Goal: Information Seeking & Learning: Compare options

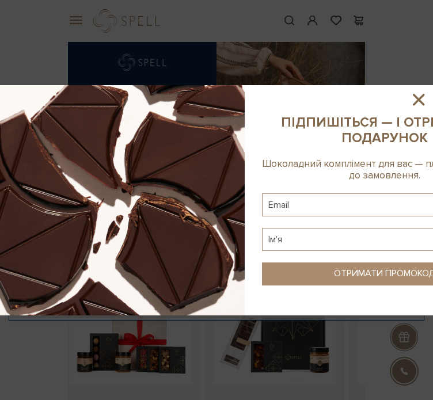
click at [419, 1] on icon at bounding box center [419, 100] width 12 height 12
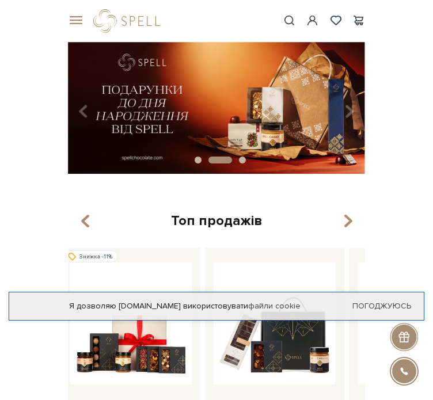
click at [355, 1] on div "Топ продажів" at bounding box center [216, 221] width 297 height 18
click at [348, 1] on icon "button" at bounding box center [348, 222] width 10 height 20
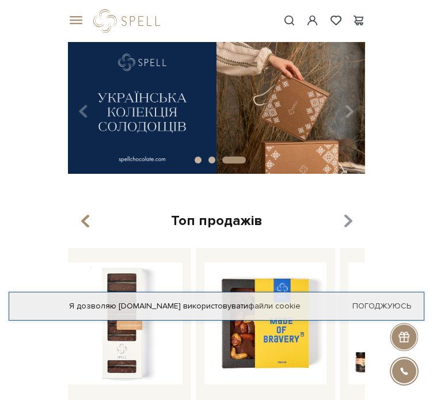
click at [348, 1] on icon "button" at bounding box center [348, 222] width 10 height 20
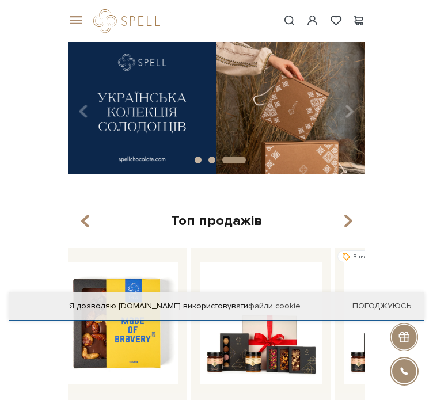
click at [73, 1] on span at bounding box center [74, 21] width 12 height 10
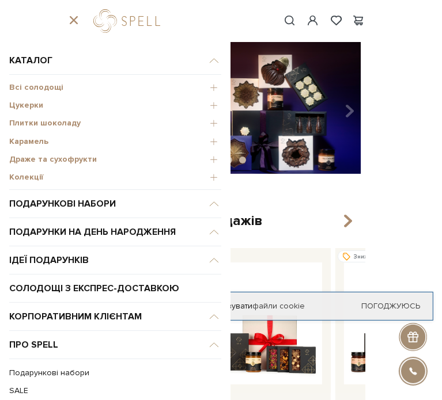
click at [33, 1] on span "Плитки шоколаду" at bounding box center [115, 123] width 212 height 10
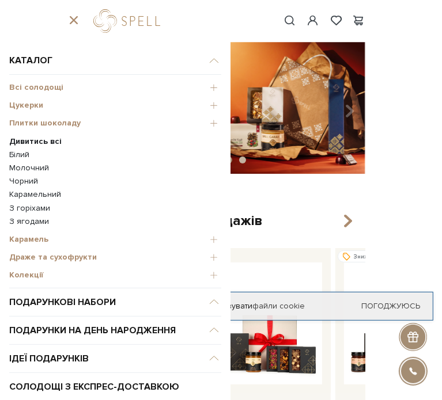
click at [22, 1] on b "Дивитись всі" at bounding box center [35, 142] width 52 height 10
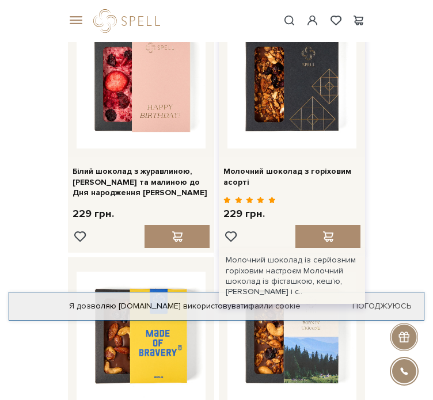
scroll to position [107, 0]
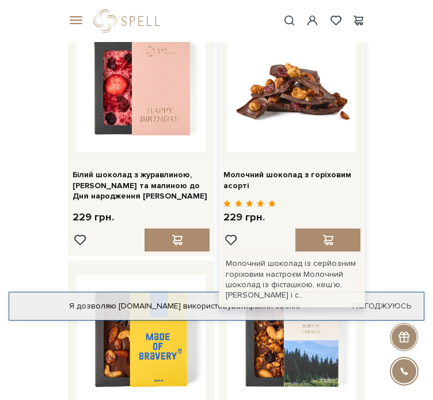
click at [260, 96] on img at bounding box center [292, 87] width 129 height 129
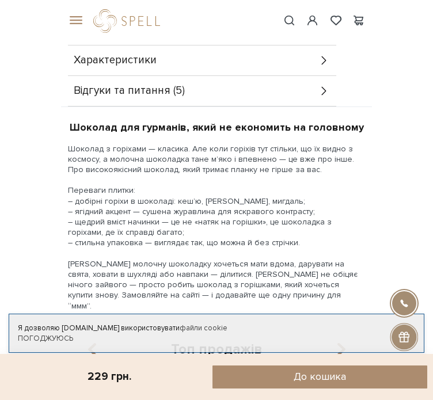
scroll to position [1152, 0]
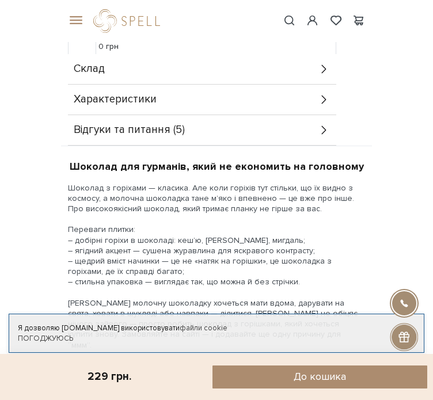
click at [125, 138] on div "Відгуки та питання (5)" at bounding box center [202, 130] width 268 height 30
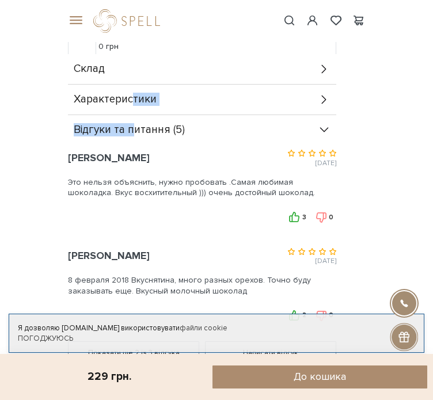
click at [130, 109] on div "Доставка Нова Пошта – відділення або поштомат (Замовлення сплаченні до 16:00 ві…" at bounding box center [216, 119] width 297 height 504
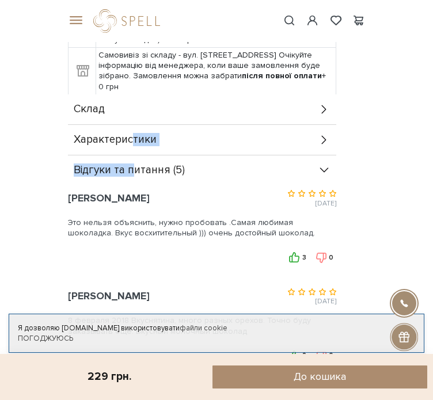
scroll to position [1112, 0]
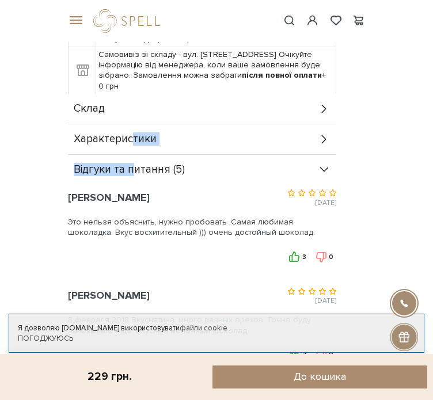
click at [175, 126] on div "Характеристики" at bounding box center [202, 139] width 268 height 30
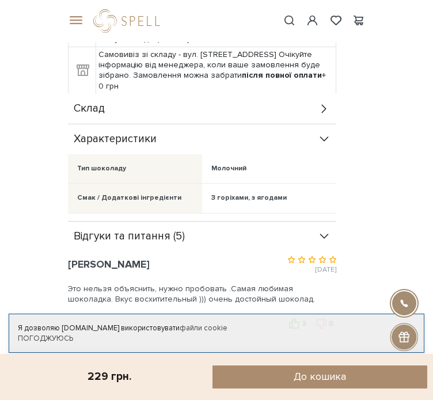
click at [134, 119] on div "Склад" at bounding box center [202, 109] width 268 height 30
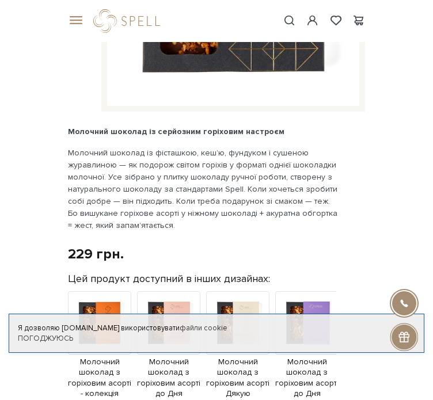
scroll to position [267, 0]
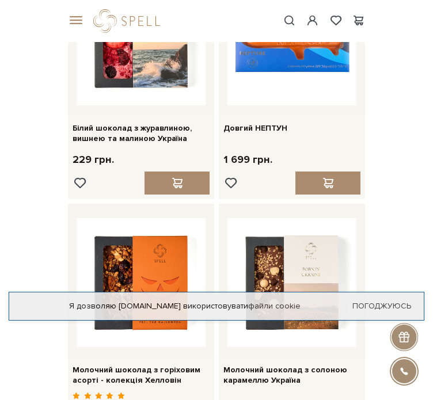
scroll to position [1393, 0]
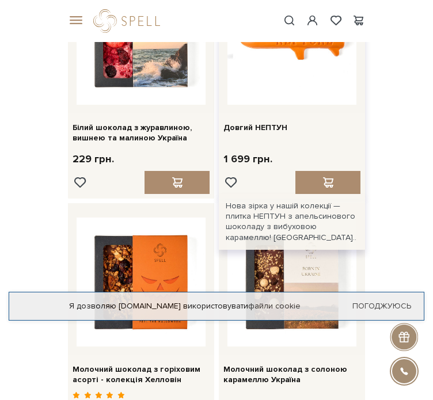
click at [330, 62] on img at bounding box center [292, 40] width 129 height 129
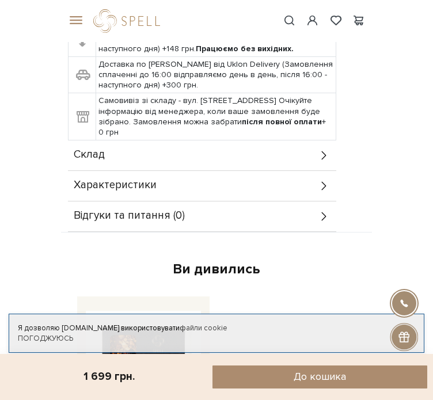
scroll to position [981, 0]
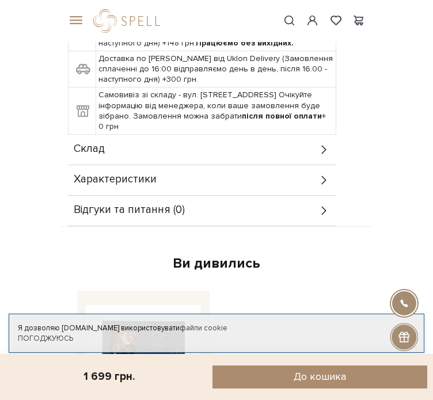
click at [164, 185] on div "Характеристики" at bounding box center [202, 180] width 268 height 30
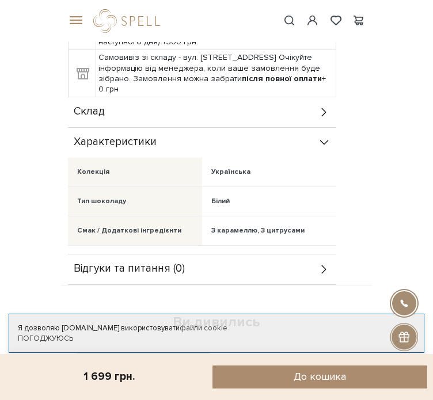
scroll to position [1034, 0]
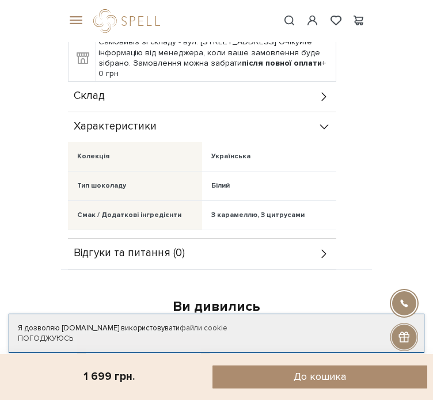
click at [116, 89] on div "Склад" at bounding box center [202, 97] width 268 height 30
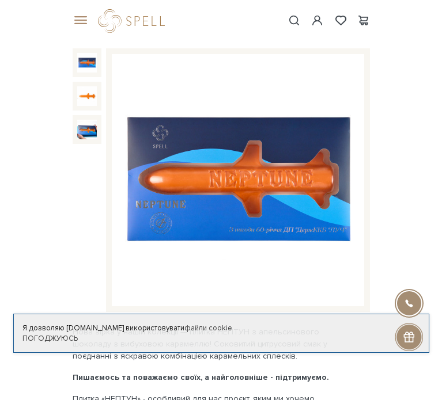
scroll to position [67, 0]
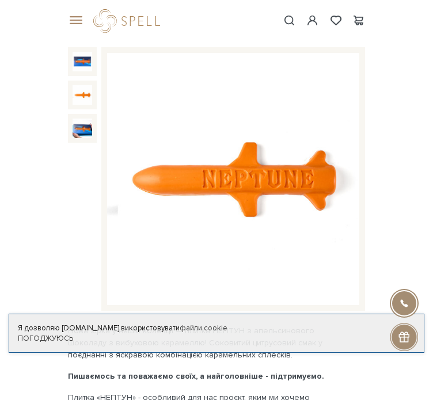
click at [81, 105] on img at bounding box center [83, 95] width 20 height 20
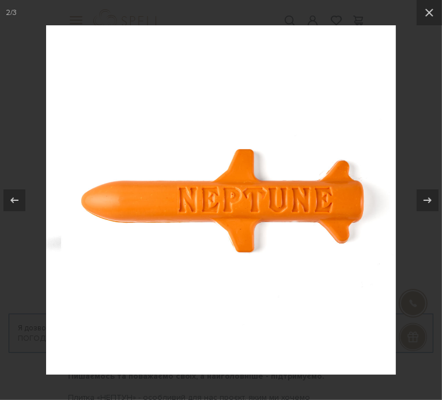
click at [406, 139] on div at bounding box center [221, 200] width 442 height 400
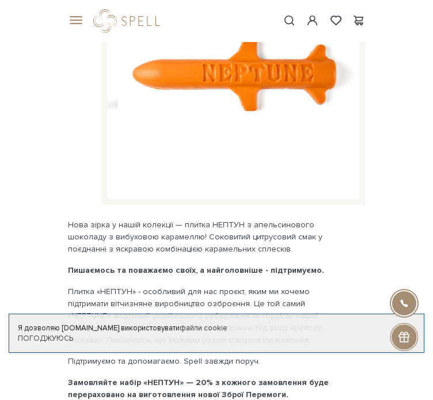
scroll to position [171, 0]
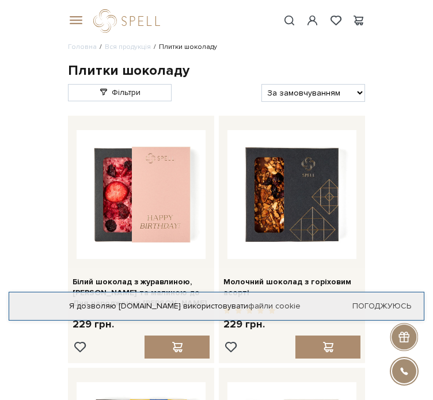
click at [343, 102] on select "За замовчуванням За Ціною (зростання) За Ціною (зменшення) Новинки За популярні…" at bounding box center [314, 93] width 104 height 18
select select "https://spellchocolate.com/our-productions/plitki-shokoladu/?sort=p.price&order…"
click at [262, 101] on select "За замовчуванням За Ціною (зростання) За Ціною (зменшення) Новинки За популярні…" at bounding box center [314, 93] width 104 height 18
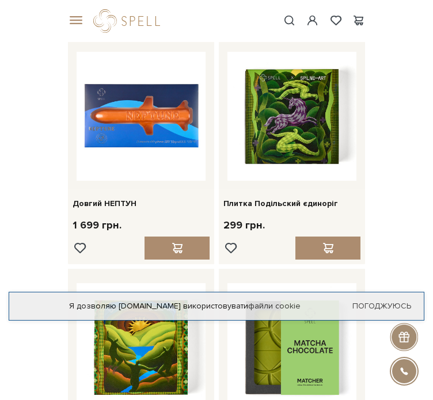
scroll to position [81, 0]
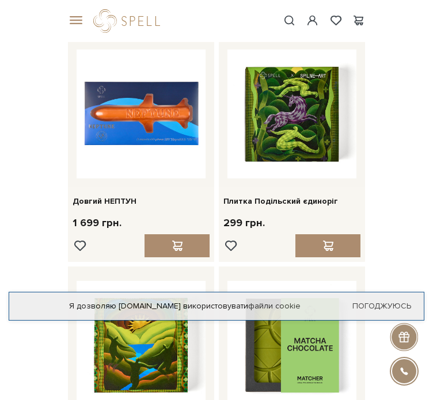
click at [300, 21] on select "За замовчуванням За Ціною (зростання) За Ціною (зменшення) Новинки За популярні…" at bounding box center [314, 12] width 104 height 18
select select "[URL][DOMAIN_NAME]"
click at [262, 20] on select "За замовчуванням За Ціною (зростання) За Ціною (зменшення) Новинки За популярні…" at bounding box center [314, 12] width 104 height 18
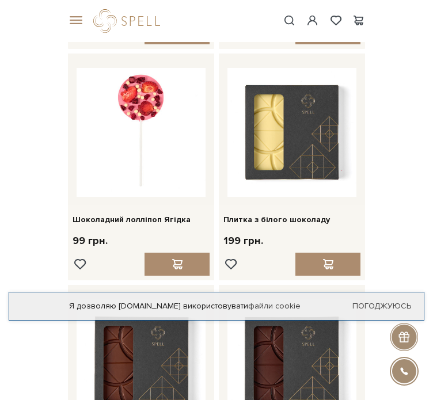
scroll to position [306, 0]
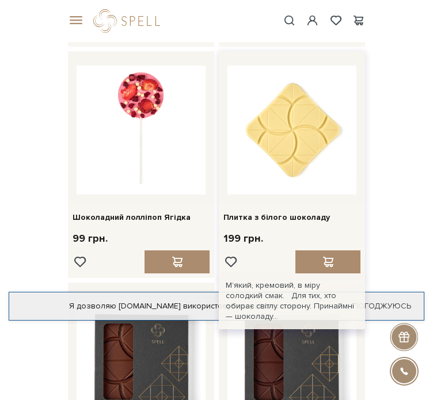
click at [287, 161] on img at bounding box center [292, 130] width 129 height 129
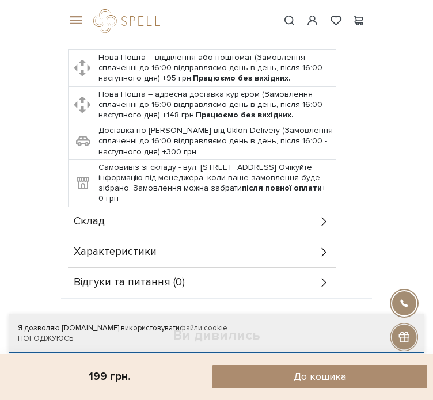
scroll to position [858, 0]
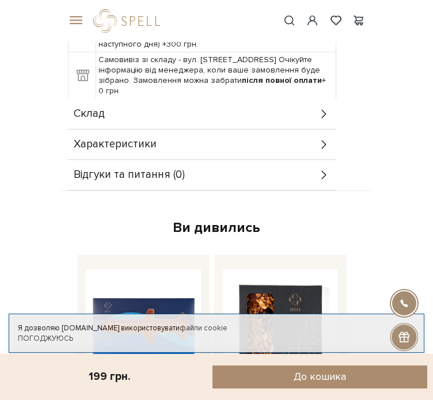
click at [194, 125] on div "Склад" at bounding box center [202, 114] width 268 height 30
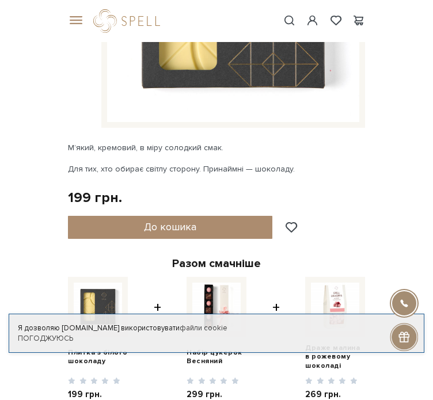
scroll to position [0, 0]
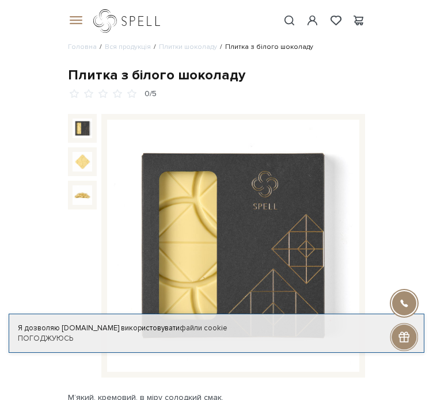
click at [138, 28] on link "logo" at bounding box center [129, 21] width 72 height 24
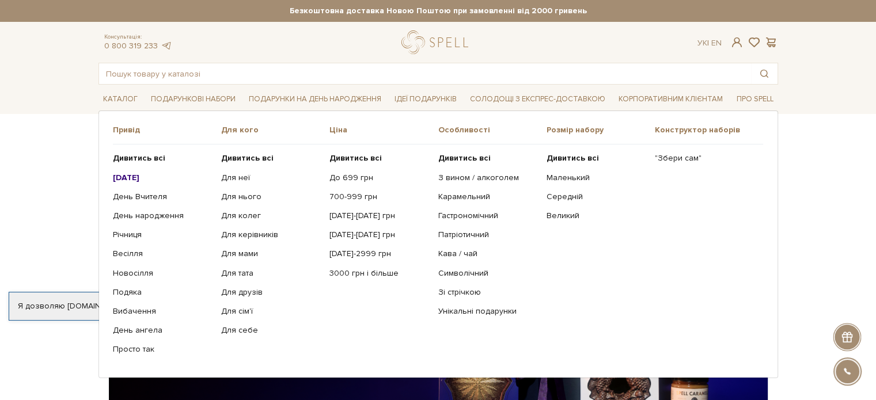
click at [150, 175] on link "[DATE]" at bounding box center [163, 178] width 100 height 10
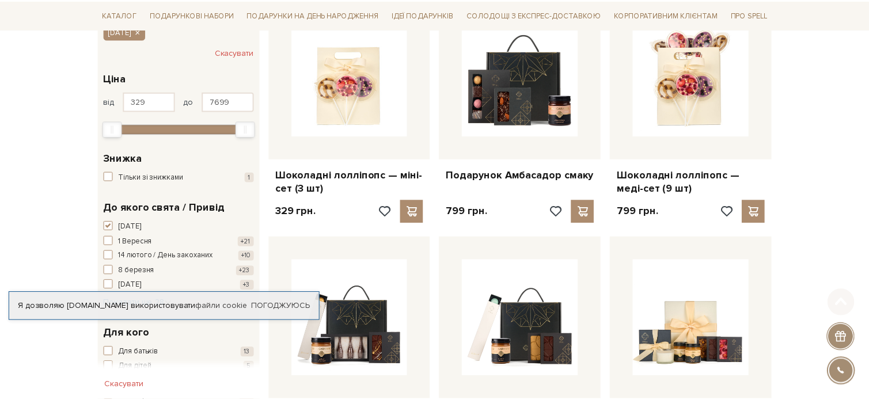
scroll to position [226, 0]
